Goal: Task Accomplishment & Management: Manage account settings

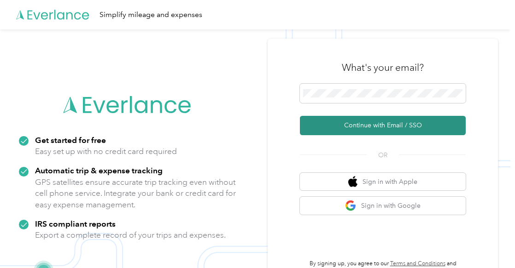
click at [386, 120] on button "Continue with Email / SSO" at bounding box center [383, 125] width 166 height 19
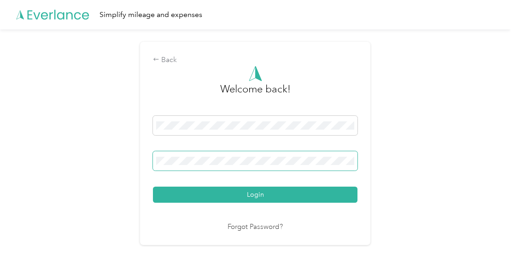
click at [153, 187] on button "Login" at bounding box center [255, 195] width 204 height 16
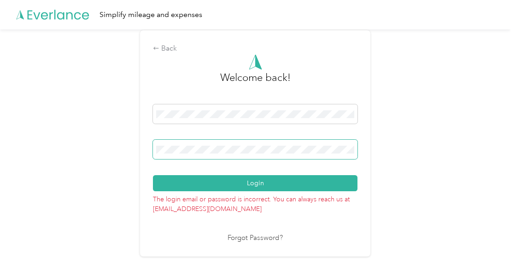
click at [153, 175] on button "Login" at bounding box center [255, 183] width 204 height 16
click at [165, 51] on div "Back" at bounding box center [255, 48] width 204 height 11
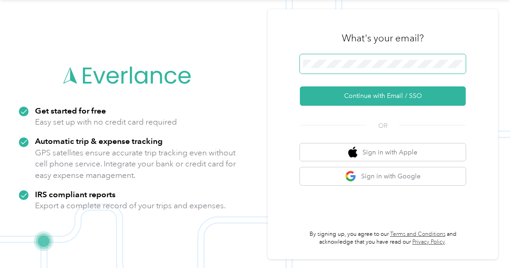
click at [285, 61] on div "What's your email? Continue with Email / SSO OR Sign in with Apple Sign in with…" at bounding box center [383, 134] width 230 height 251
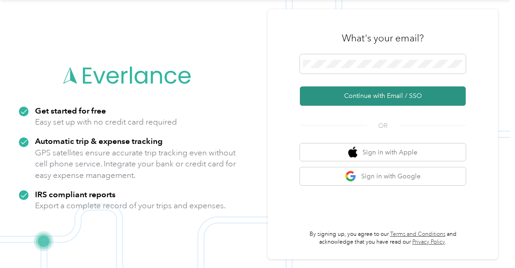
click at [356, 90] on button "Continue with Email / SSO" at bounding box center [383, 96] width 166 height 19
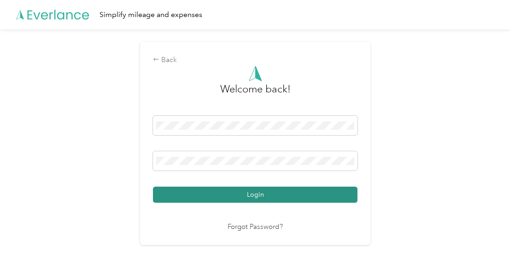
click at [252, 193] on button "Login" at bounding box center [255, 195] width 204 height 16
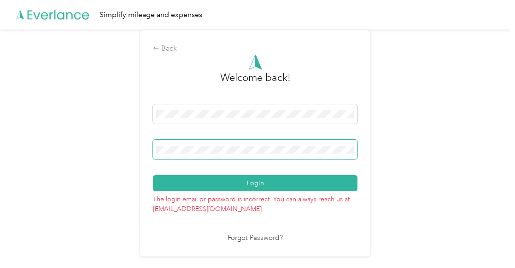
click at [222, 155] on span at bounding box center [255, 149] width 204 height 19
click at [162, 50] on div "Back" at bounding box center [255, 48] width 204 height 11
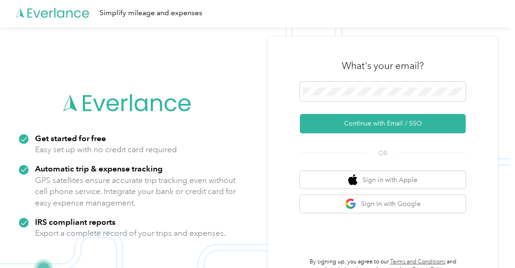
scroll to position [29, 0]
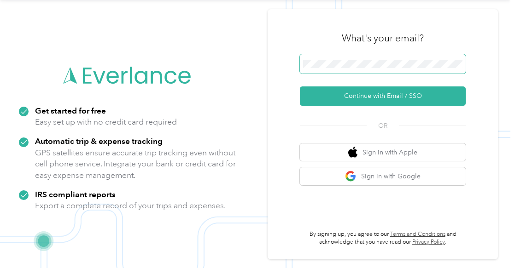
click at [273, 47] on div "What's your email? Continue with Email / SSO OR Sign in with Apple Sign in with…" at bounding box center [383, 134] width 230 height 251
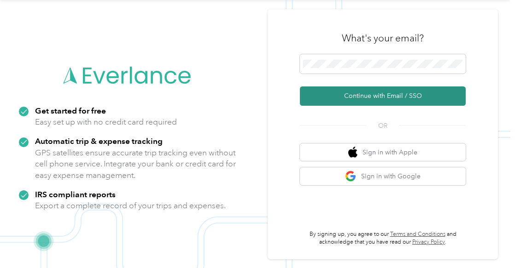
click at [367, 93] on button "Continue with Email / SSO" at bounding box center [383, 96] width 166 height 19
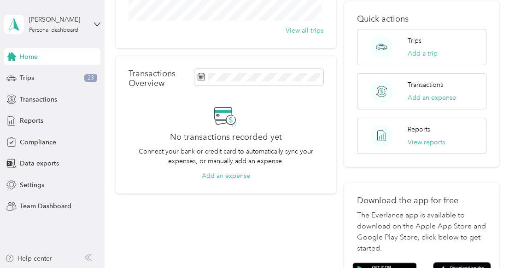
scroll to position [111, 0]
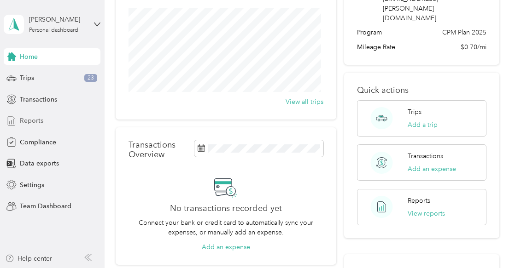
click at [44, 121] on div "Reports" at bounding box center [52, 121] width 97 height 17
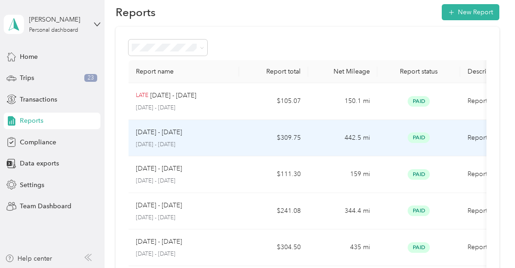
scroll to position [17, 0]
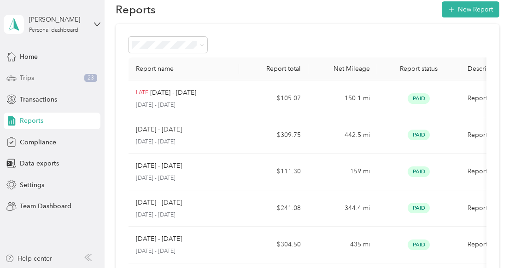
click at [41, 73] on div "Trips 23" at bounding box center [52, 78] width 97 height 17
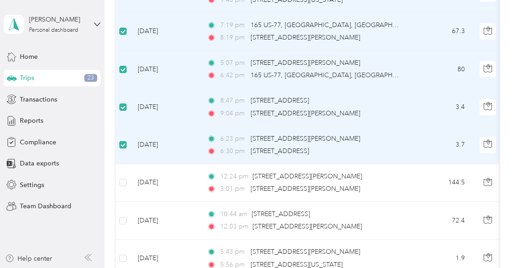
scroll to position [259, 0]
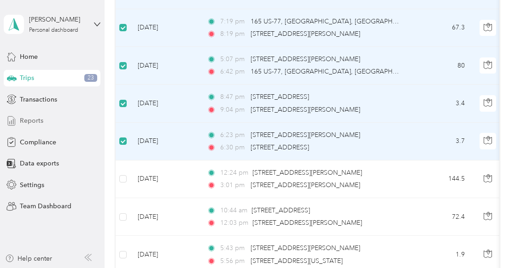
click at [45, 124] on div "Reports" at bounding box center [52, 121] width 97 height 17
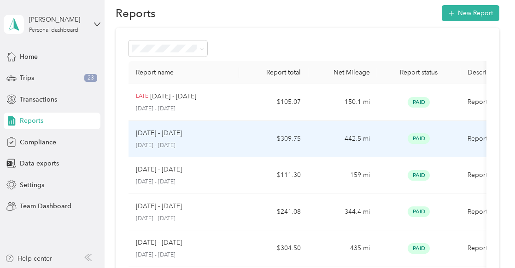
scroll to position [13, 0]
click at [173, 135] on p "[DATE] - [DATE]" at bounding box center [159, 133] width 46 height 10
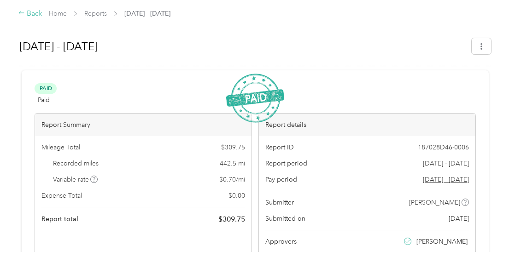
click at [21, 15] on icon at bounding box center [21, 13] width 6 height 6
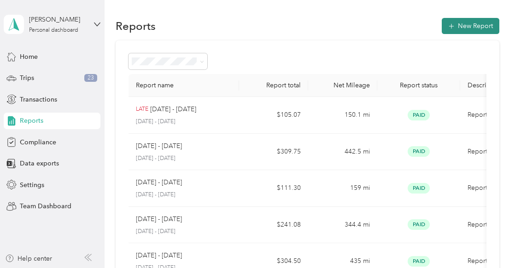
click at [461, 23] on button "New Report" at bounding box center [471, 26] width 58 height 16
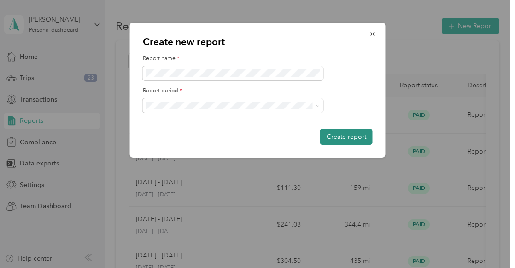
click at [330, 135] on button "Create report" at bounding box center [346, 137] width 53 height 16
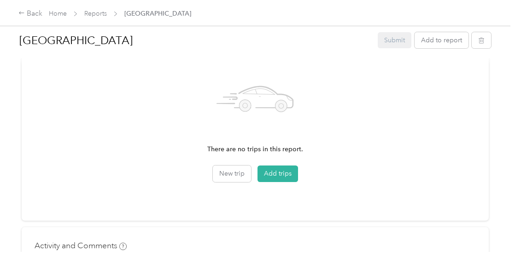
scroll to position [268, 0]
click at [269, 172] on button "Add trips" at bounding box center [277, 172] width 41 height 17
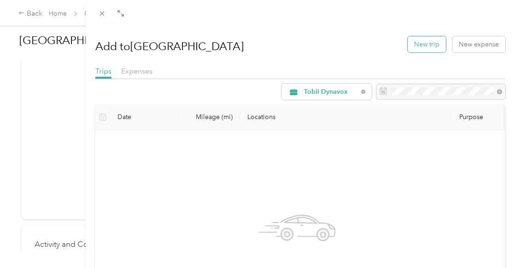
click at [414, 48] on button "New trip" at bounding box center [427, 44] width 38 height 16
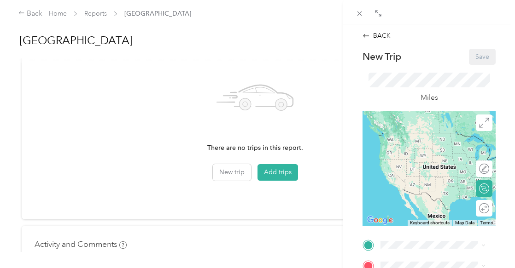
click at [283, 173] on div "BACK New Trip Save This trip cannot be edited because it is either under review…" at bounding box center [257, 134] width 515 height 268
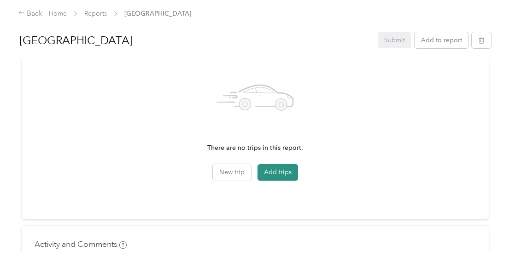
click at [279, 174] on button "Add trips" at bounding box center [277, 172] width 41 height 17
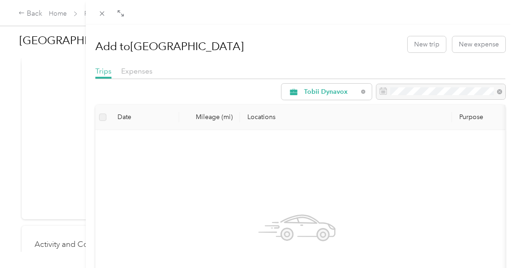
click at [20, 14] on div "Add to [GEOGRAPHIC_DATA] New trip New expense Trips Expenses Tobii Dynavox Date…" at bounding box center [257, 134] width 515 height 268
